Goal: Task Accomplishment & Management: Use online tool/utility

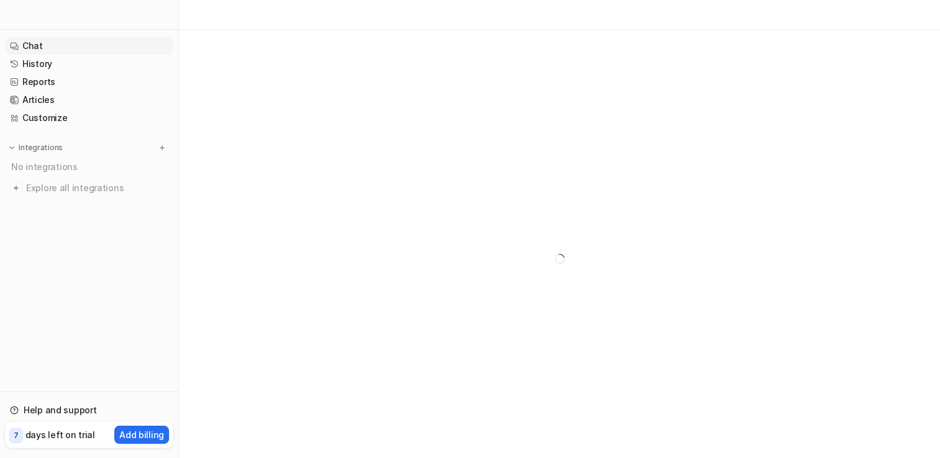
click at [562, 219] on div at bounding box center [559, 259] width 761 height 458
click at [65, 165] on div "No integrations" at bounding box center [90, 167] width 166 height 21
click at [102, 185] on span "Explore all integrations" at bounding box center [97, 188] width 142 height 20
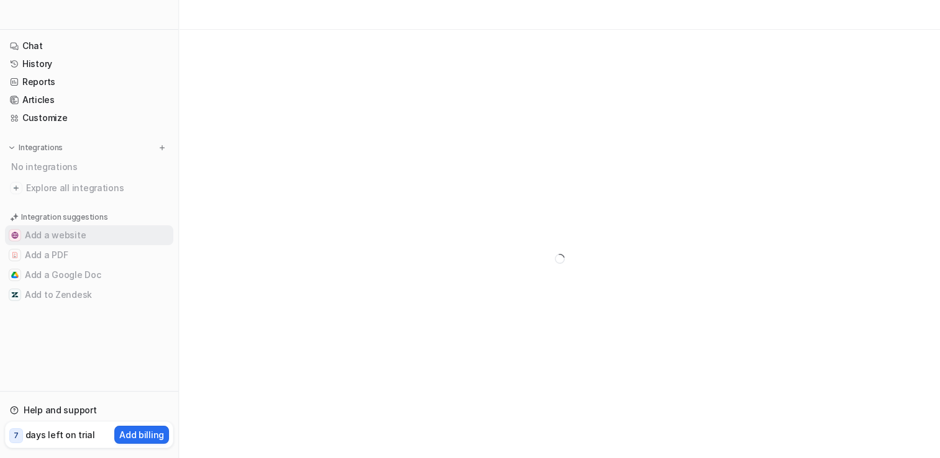
click at [57, 236] on button "Add a website" at bounding box center [89, 236] width 168 height 20
